Goal: Task Accomplishment & Management: Use online tool/utility

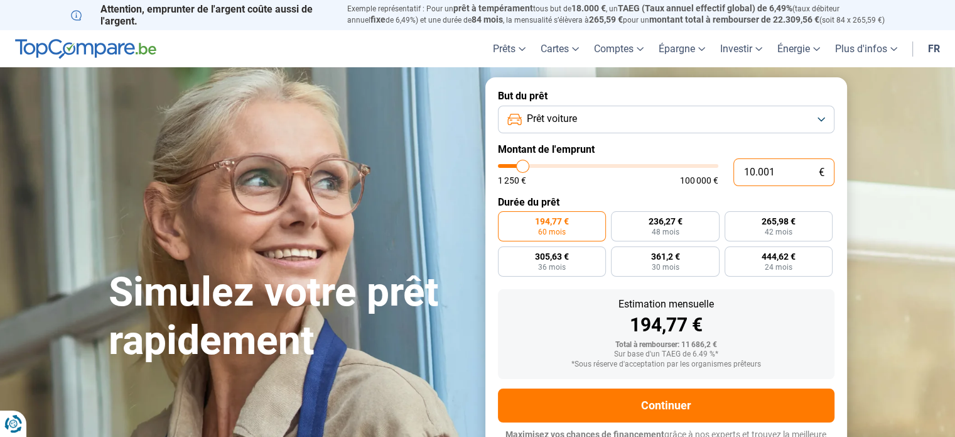
click at [773, 175] on input "10.001" at bounding box center [784, 172] width 101 height 28
type input "1.000"
type input "1250"
type input "100"
type input "1250"
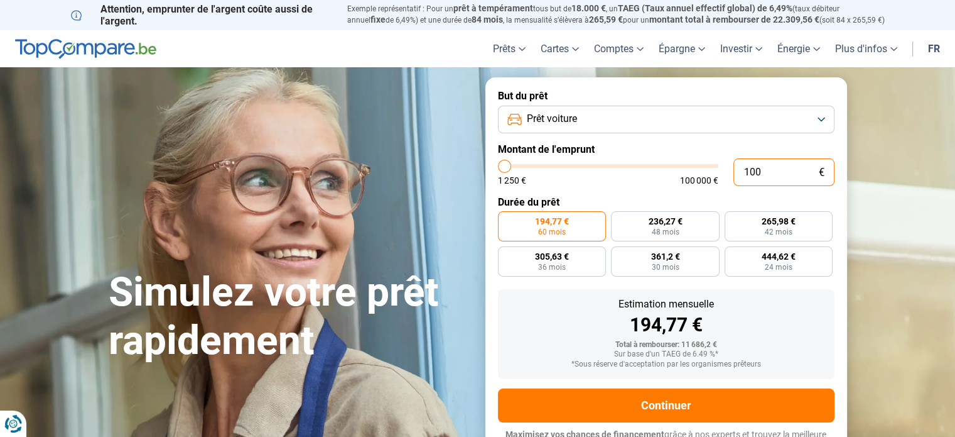
type input "10"
type input "1250"
type input "1"
type input "1250"
type input "0"
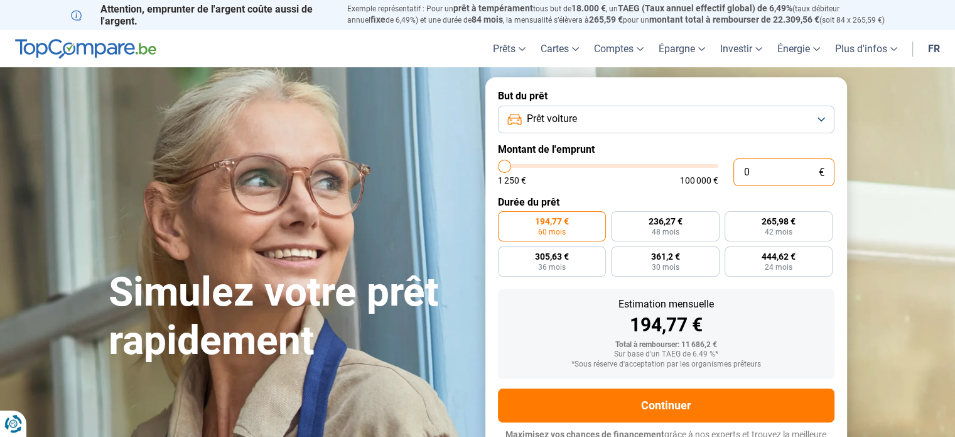
type input "1250"
type input "2"
type input "1250"
type input "28"
type input "1250"
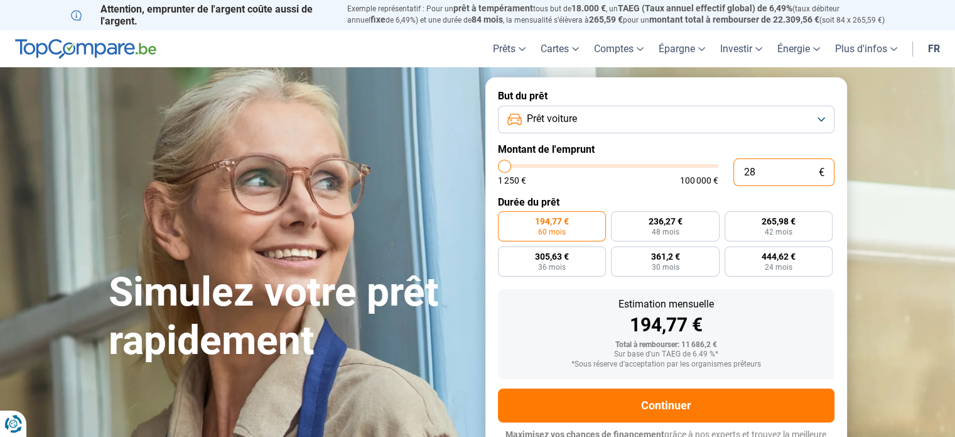
type input "280"
type input "1250"
type input "2.800"
type input "2750"
type input "28.000"
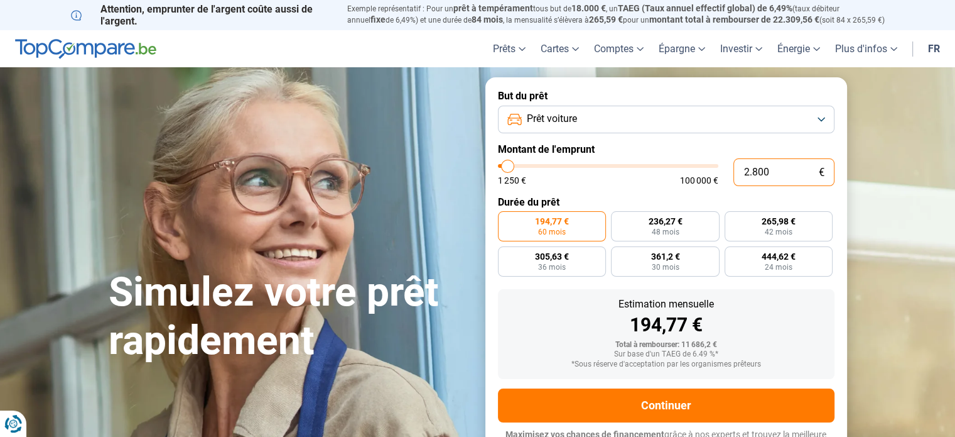
type input "28000"
radio input "false"
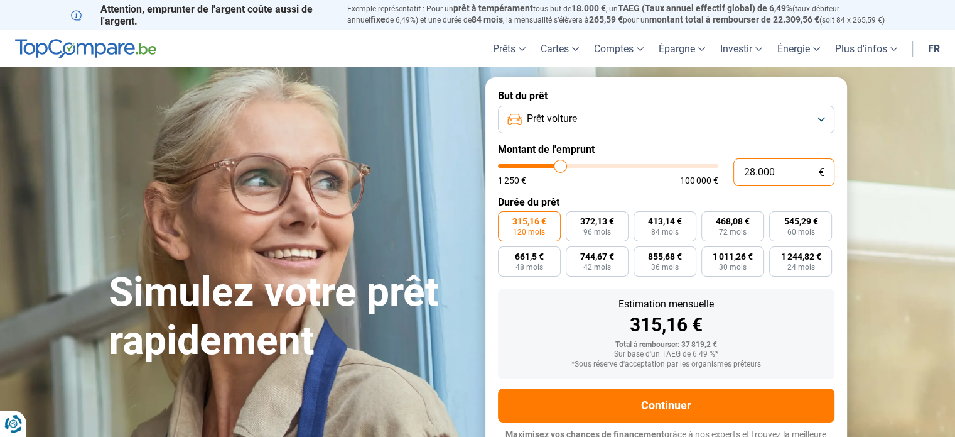
scroll to position [17, 0]
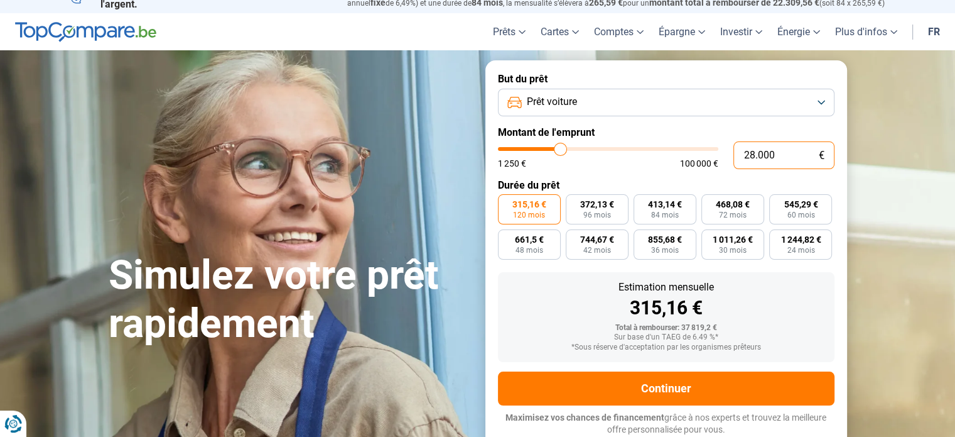
type input "28.000"
